Goal: Navigation & Orientation: Find specific page/section

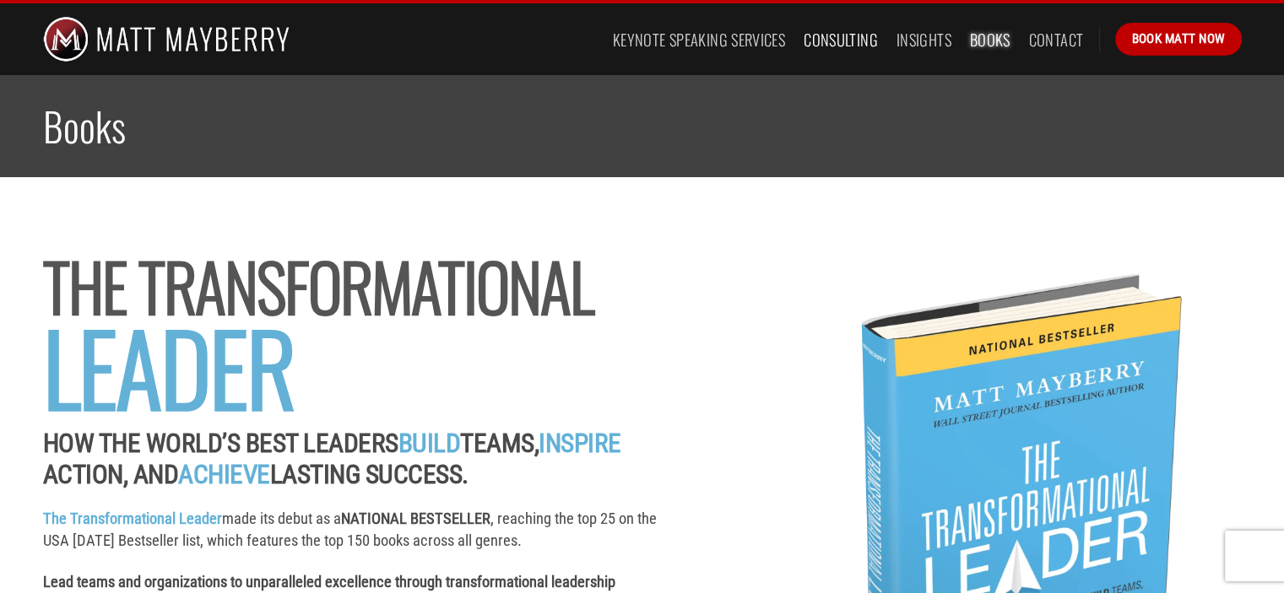
click at [838, 43] on link "Consulting" at bounding box center [841, 39] width 74 height 30
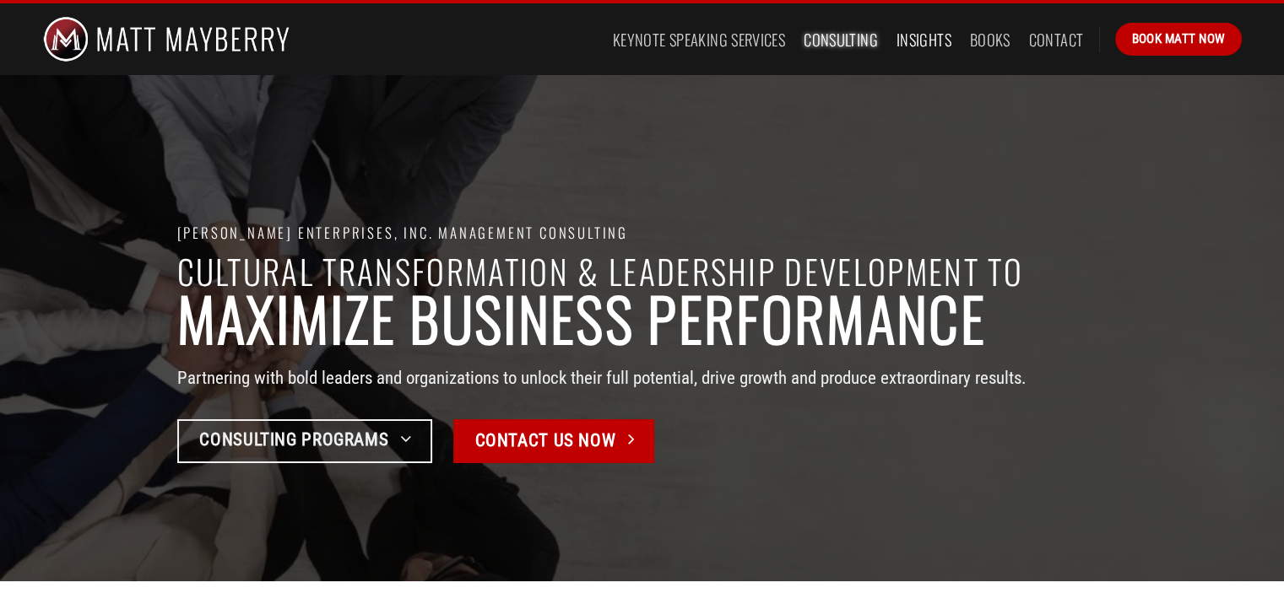
click at [921, 40] on link "Insights" at bounding box center [923, 39] width 55 height 30
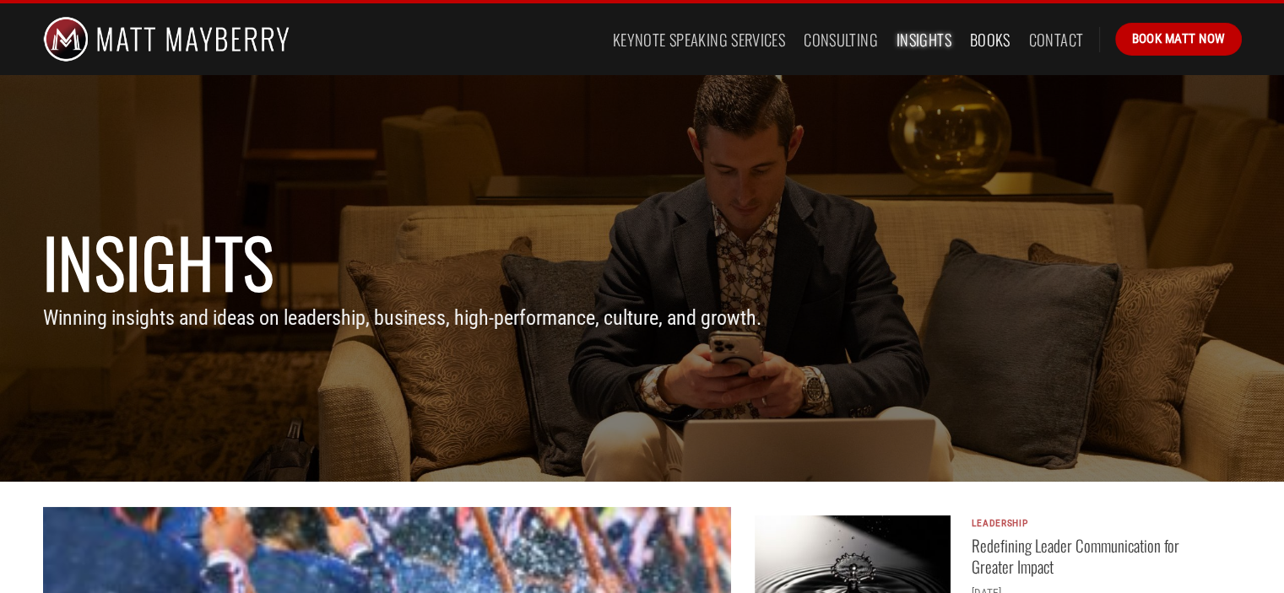
click at [985, 38] on link "Books" at bounding box center [990, 39] width 41 height 30
